Goal: Transaction & Acquisition: Purchase product/service

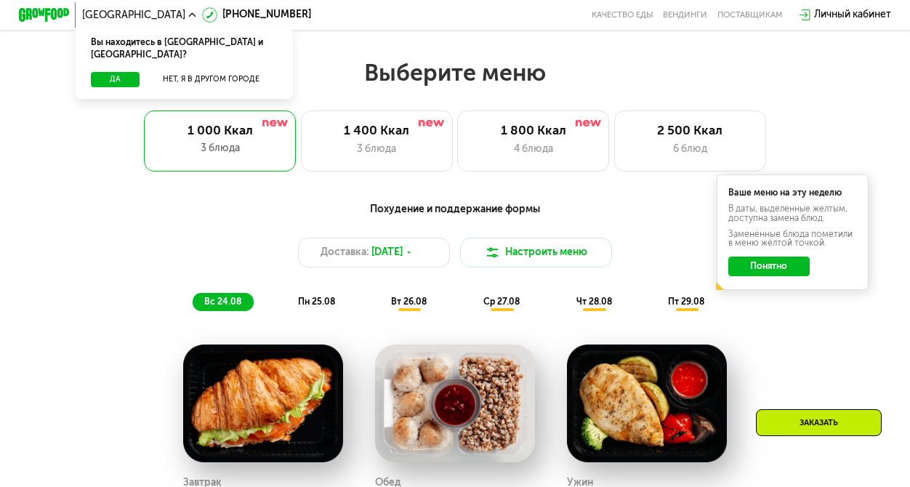
scroll to position [525, 0]
click at [667, 159] on div "2 500 Ккал 6 блюд" at bounding box center [690, 140] width 152 height 60
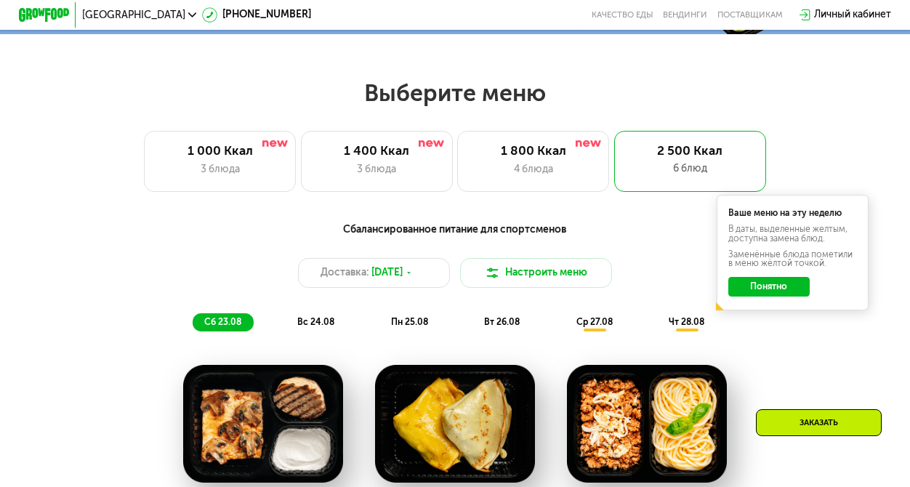
scroll to position [483, 0]
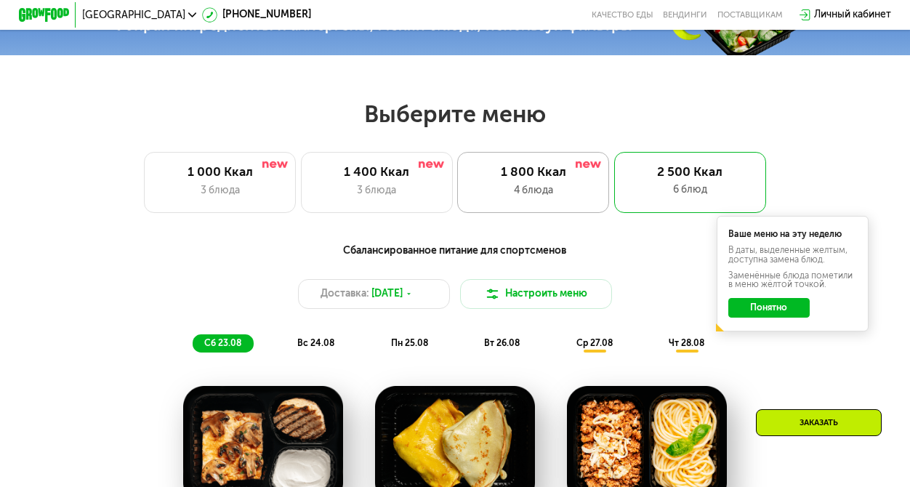
click at [614, 204] on div "1 800 Ккал 4 блюда" at bounding box center [690, 182] width 152 height 60
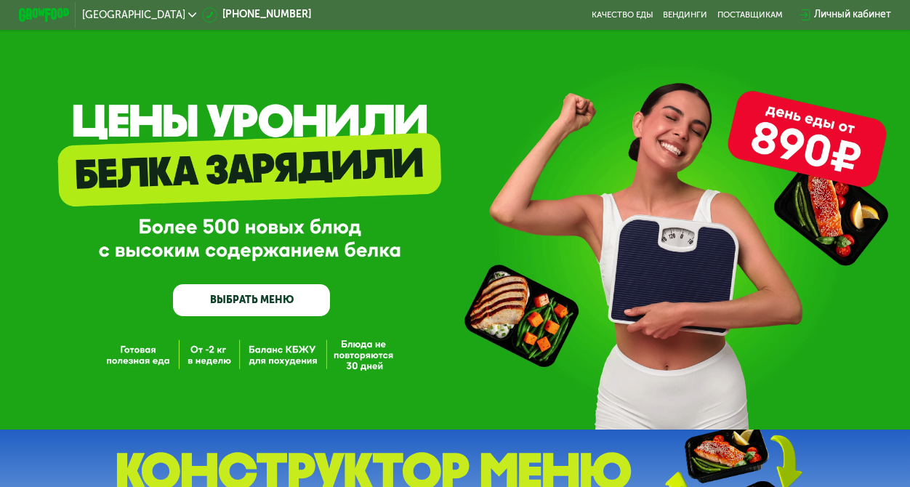
scroll to position [0, 0]
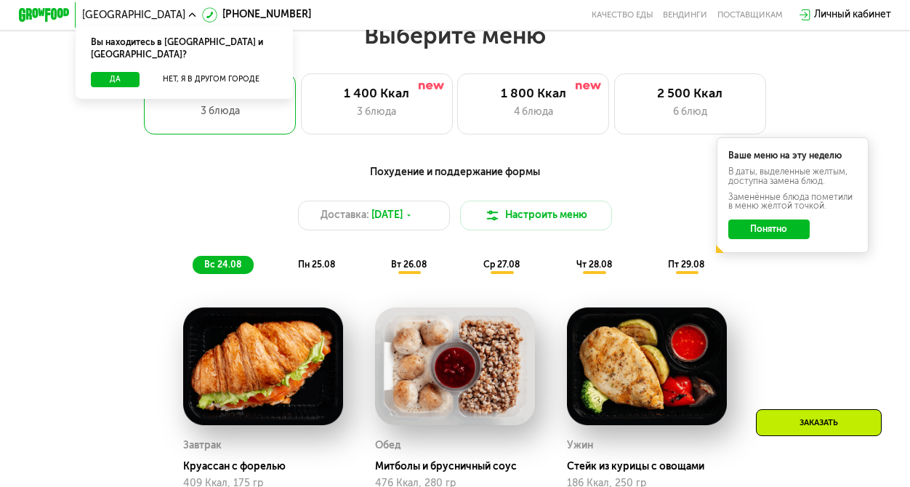
scroll to position [787, 0]
